Goal: Find contact information: Find contact information

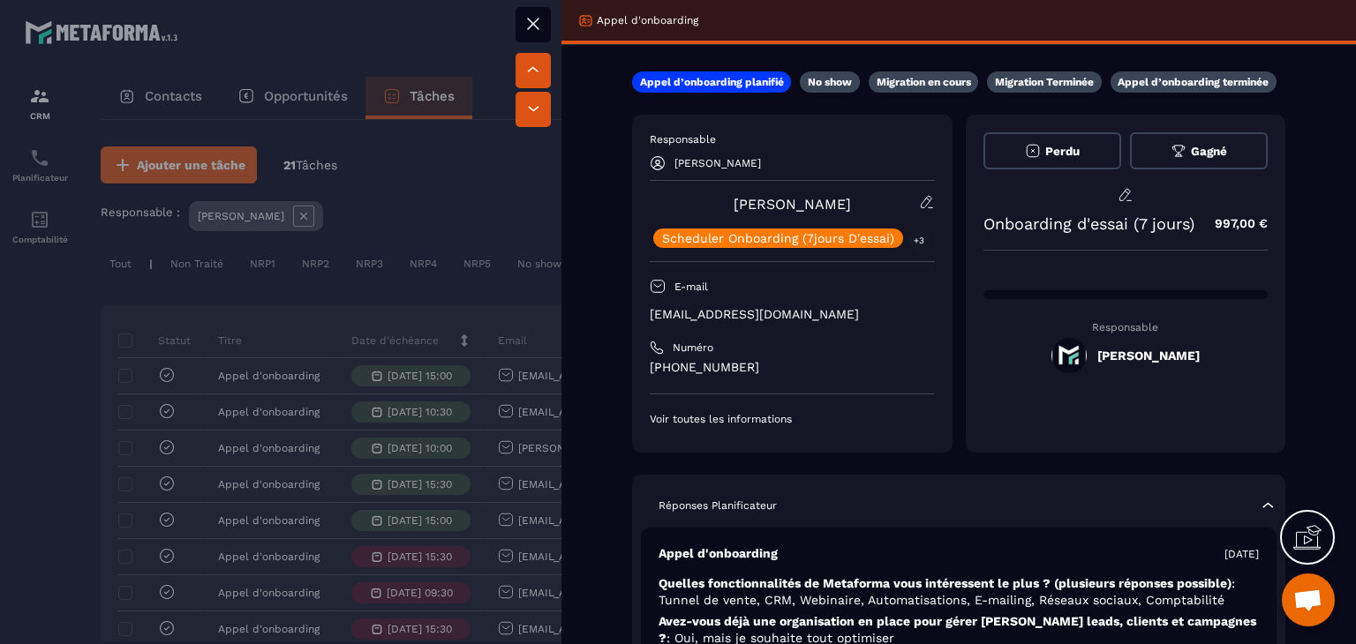
scroll to position [88, 0]
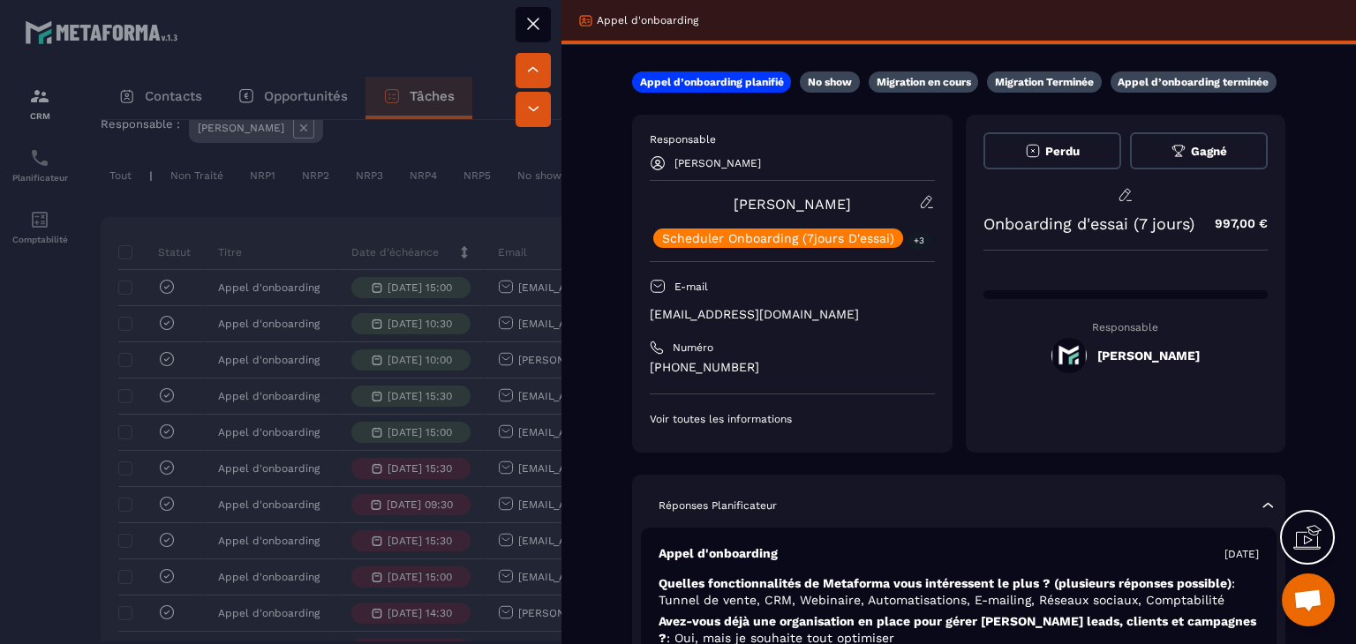
drag, startPoint x: 868, startPoint y: 213, endPoint x: 703, endPoint y: 199, distance: 164.8
click at [703, 199] on div "[PERSON_NAME] Scheduler Onboarding (7jours D'essai) +3" at bounding box center [792, 221] width 285 height 54
copy link "[PERSON_NAME]"
drag, startPoint x: 806, startPoint y: 312, endPoint x: 646, endPoint y: 312, distance: 159.7
click at [646, 312] on div "Responsable [PERSON_NAME] [PERSON_NAME] Scheduler Onboarding (7jours D'essai) +…" at bounding box center [792, 284] width 320 height 338
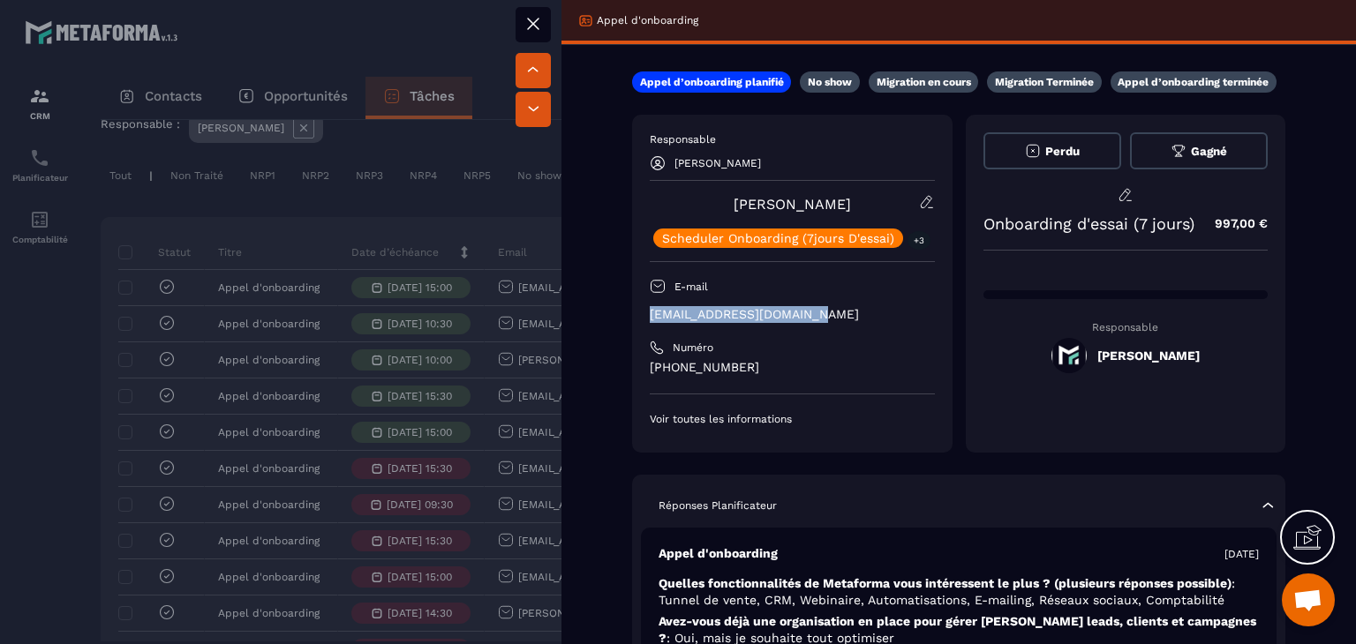
copy p "[EMAIL_ADDRESS][DOMAIN_NAME]"
